Goal: Check status: Check status

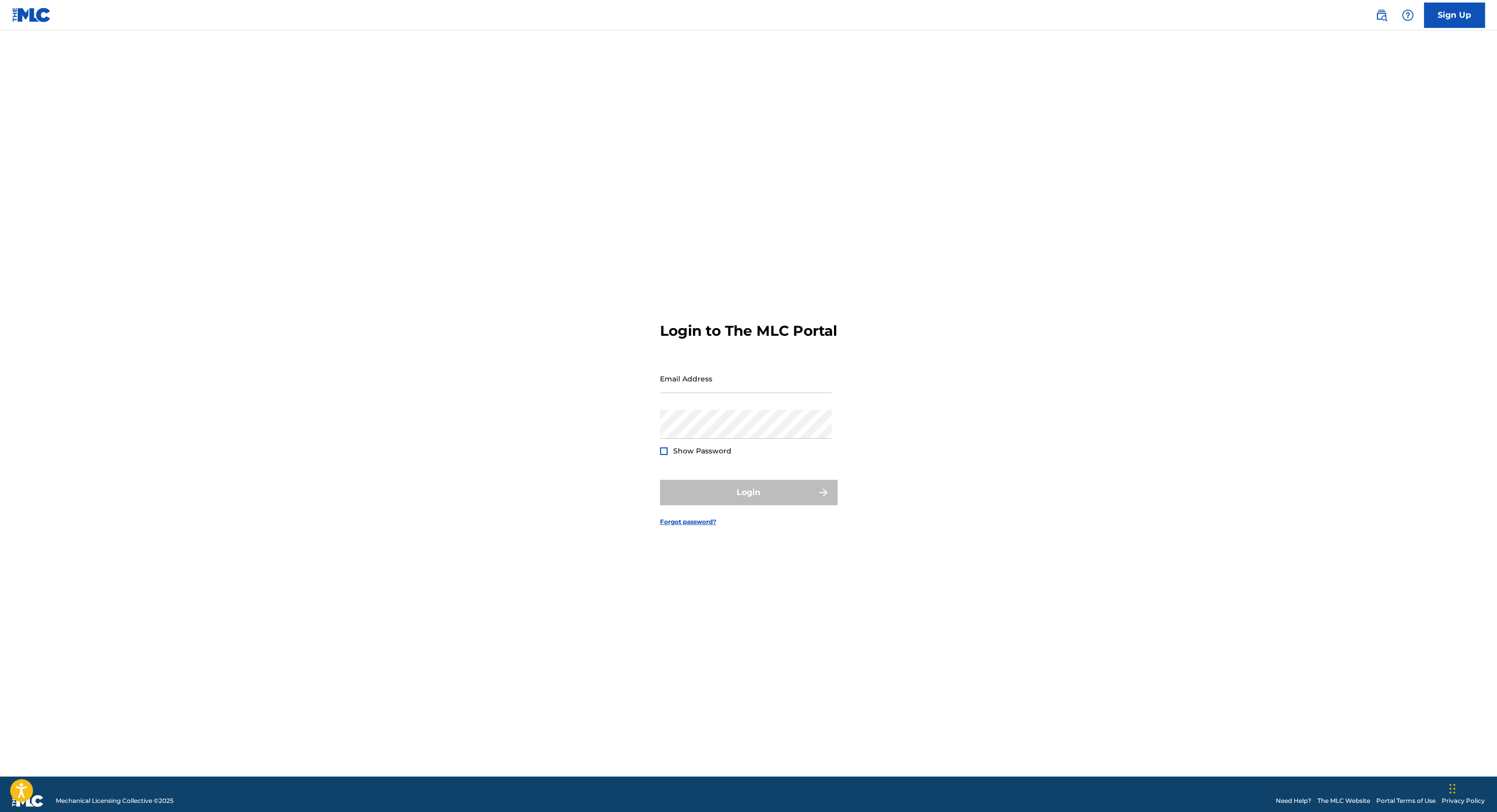
drag, startPoint x: 712, startPoint y: 386, endPoint x: 721, endPoint y: 403, distance: 19.2
click at [712, 386] on input "Email Address" at bounding box center [746, 379] width 171 height 29
type input "[PERSON_NAME][EMAIL_ADDRESS][PERSON_NAME][DOMAIN_NAME]"
click at [768, 499] on button "Login" at bounding box center [749, 493] width 178 height 26
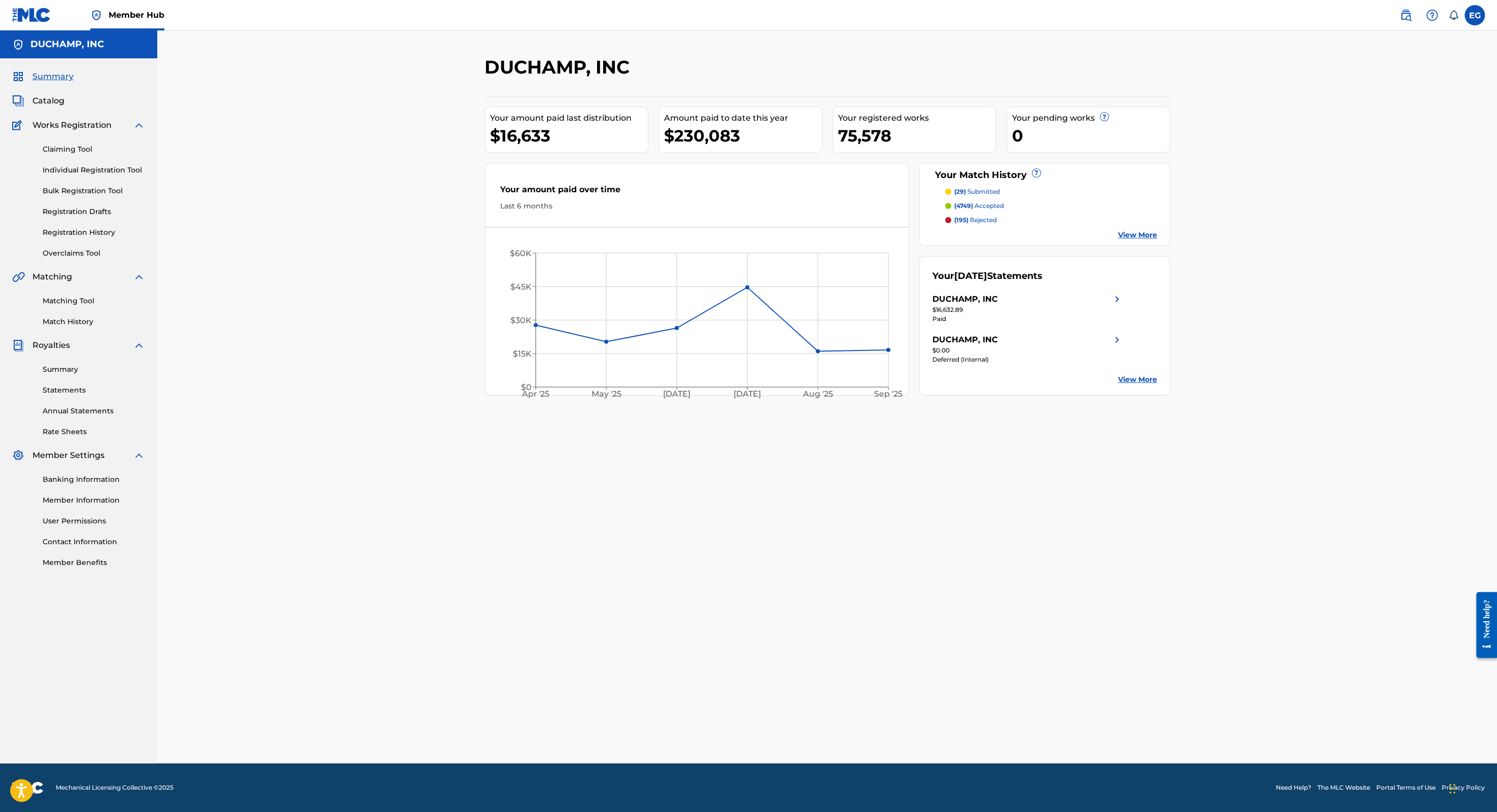
click at [70, 329] on div "Summary Catalog Works Registration Claiming Tool Individual Registration Tool B…" at bounding box center [78, 319] width 157 height 522
click at [70, 324] on link "Match History" at bounding box center [94, 322] width 102 height 10
